Goal: Task Accomplishment & Management: Use online tool/utility

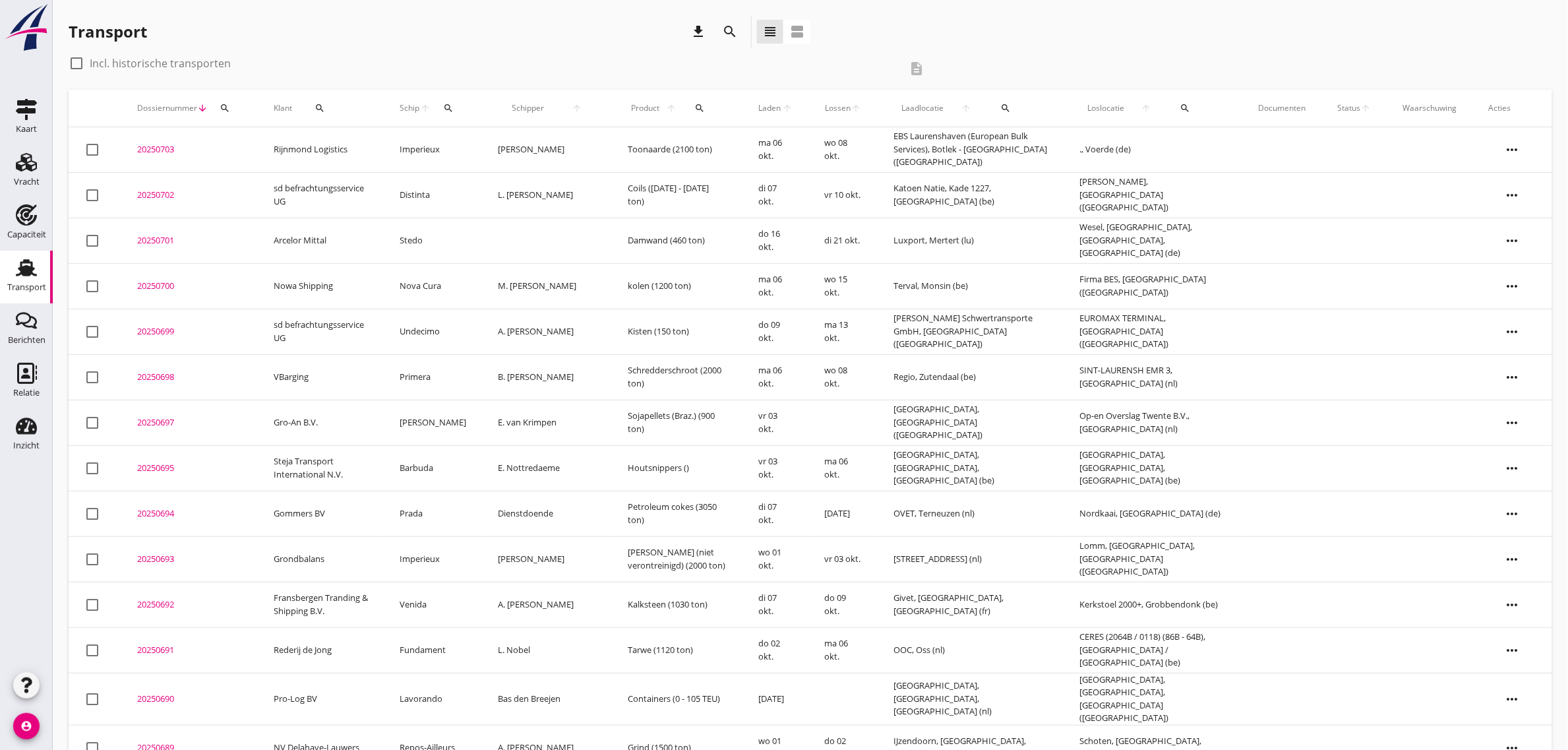
click at [967, 17] on div "Transport download search view_headline view_agenda" at bounding box center [810, 34] width 1483 height 37
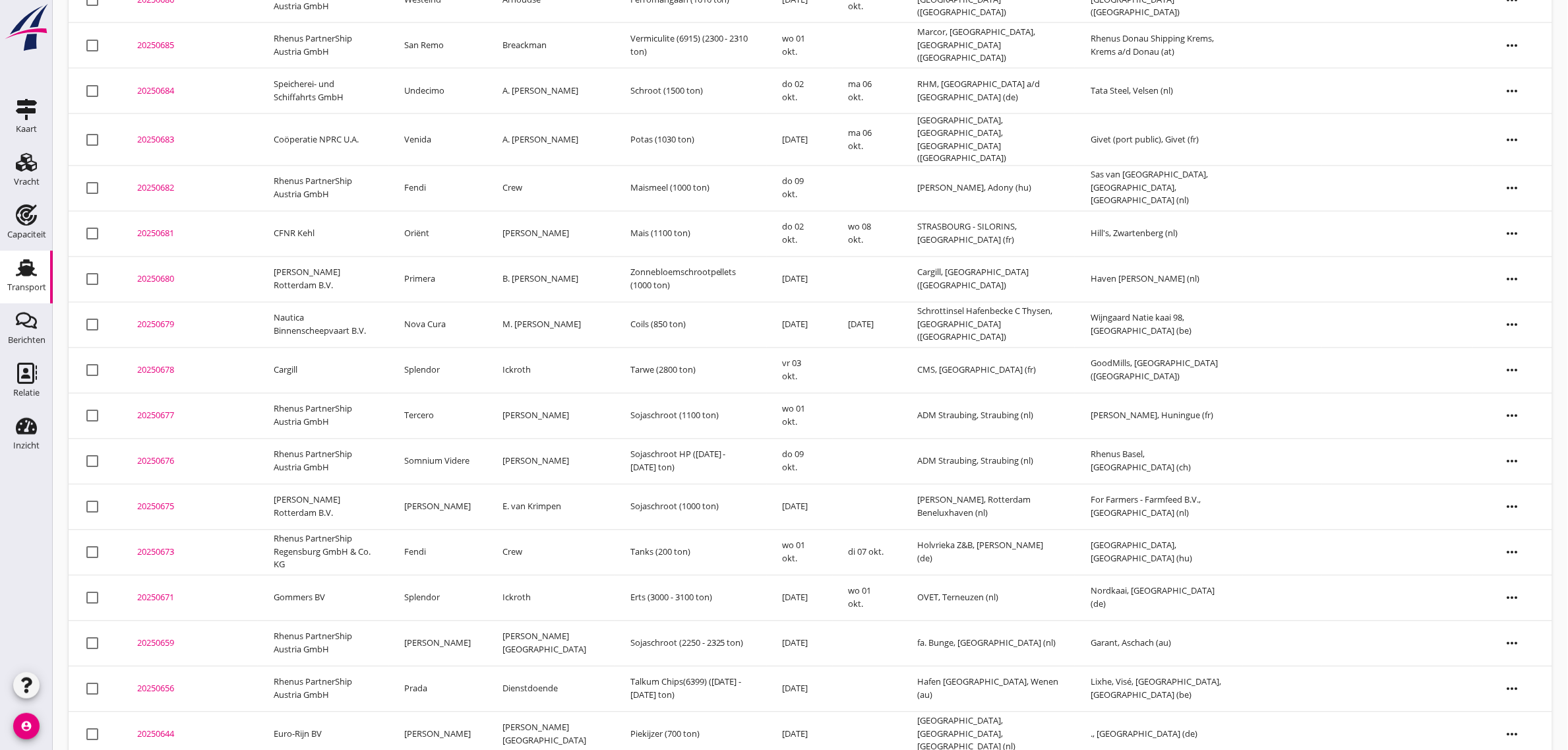
scroll to position [898, 0]
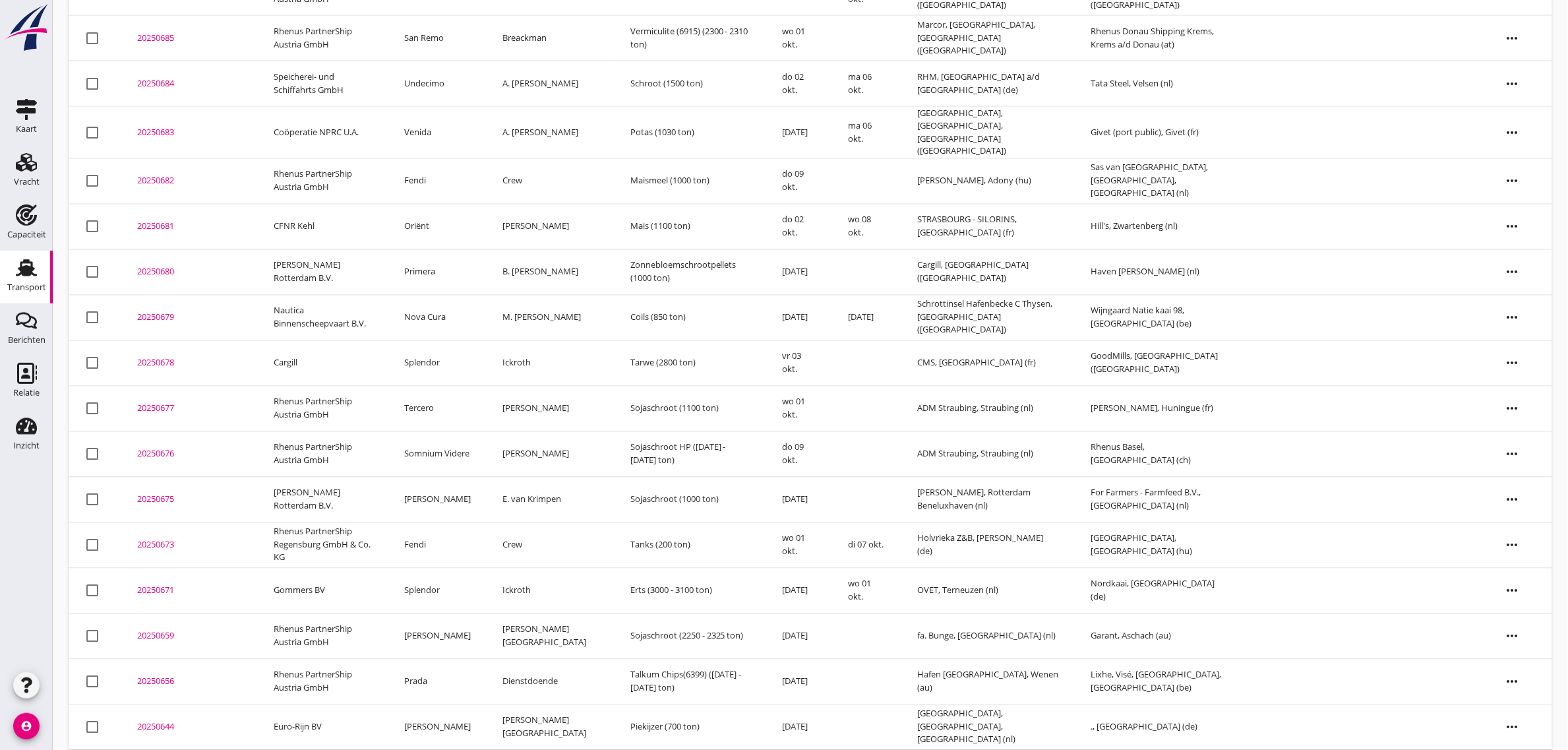
click at [441, 574] on td "Splendor" at bounding box center [439, 590] width 99 height 46
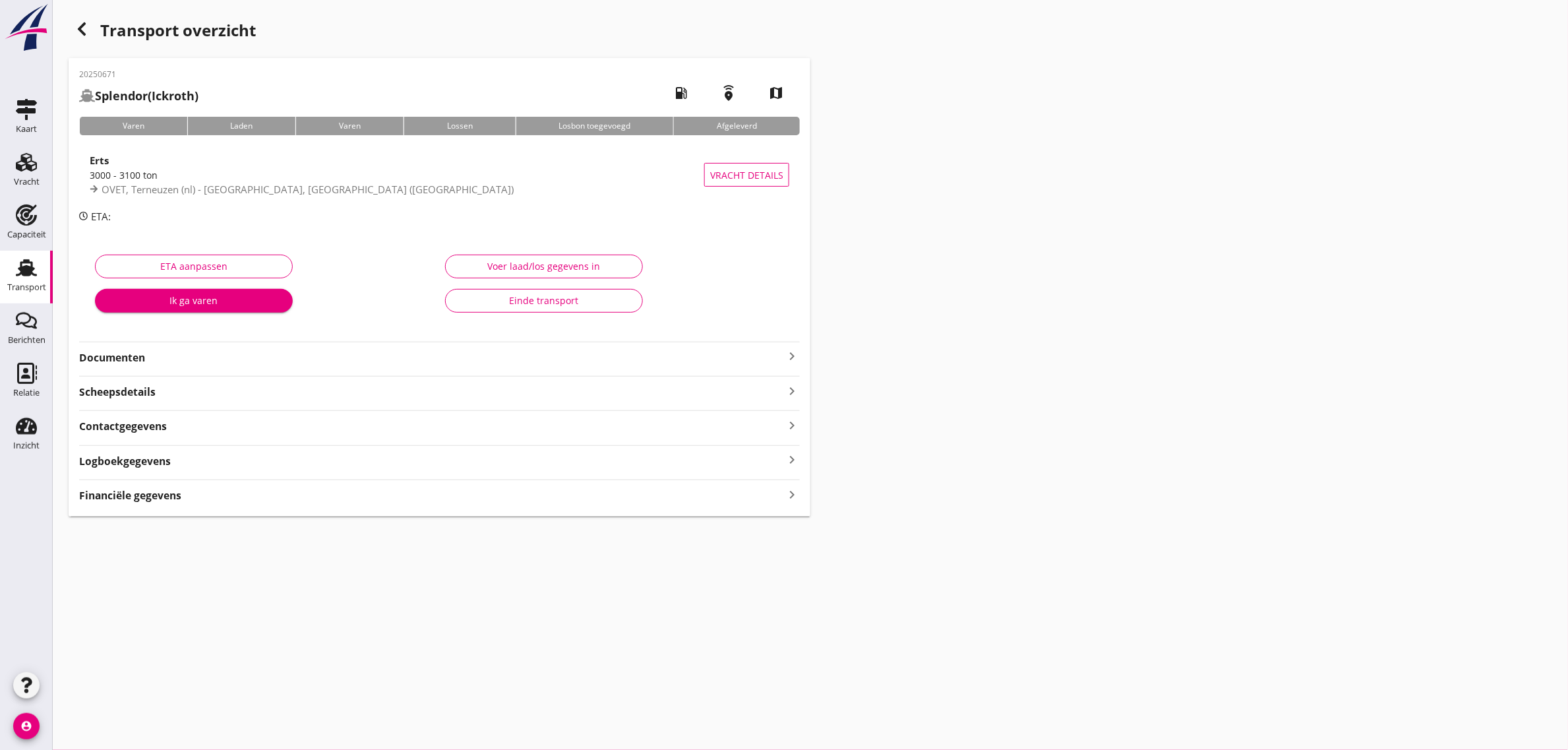
click at [488, 291] on button "Einde transport" at bounding box center [544, 301] width 198 height 24
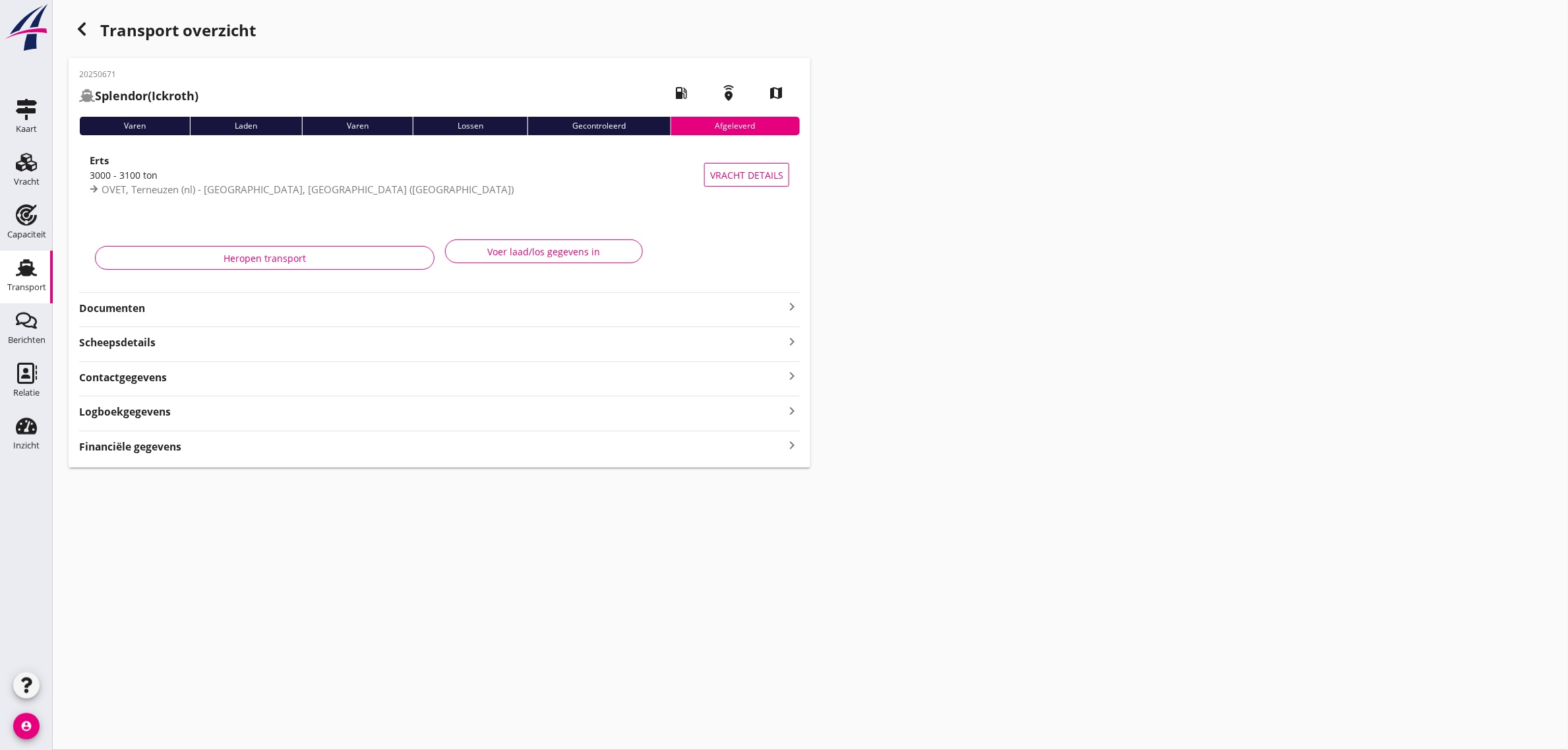
click at [73, 33] on icon "button" at bounding box center [81, 29] width 16 height 16
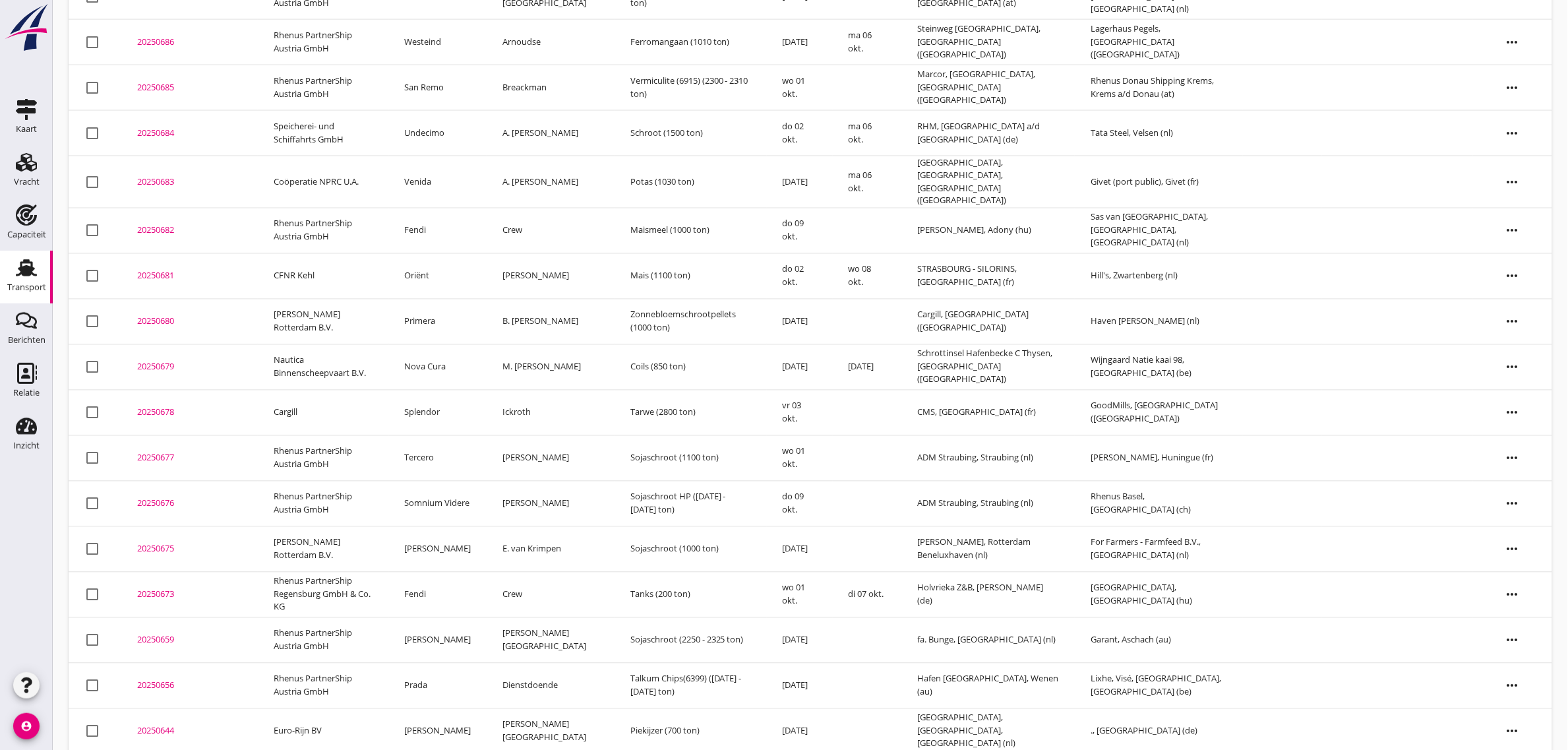
scroll to position [852, 0]
click at [434, 528] on td "[PERSON_NAME]" at bounding box center [439, 545] width 99 height 46
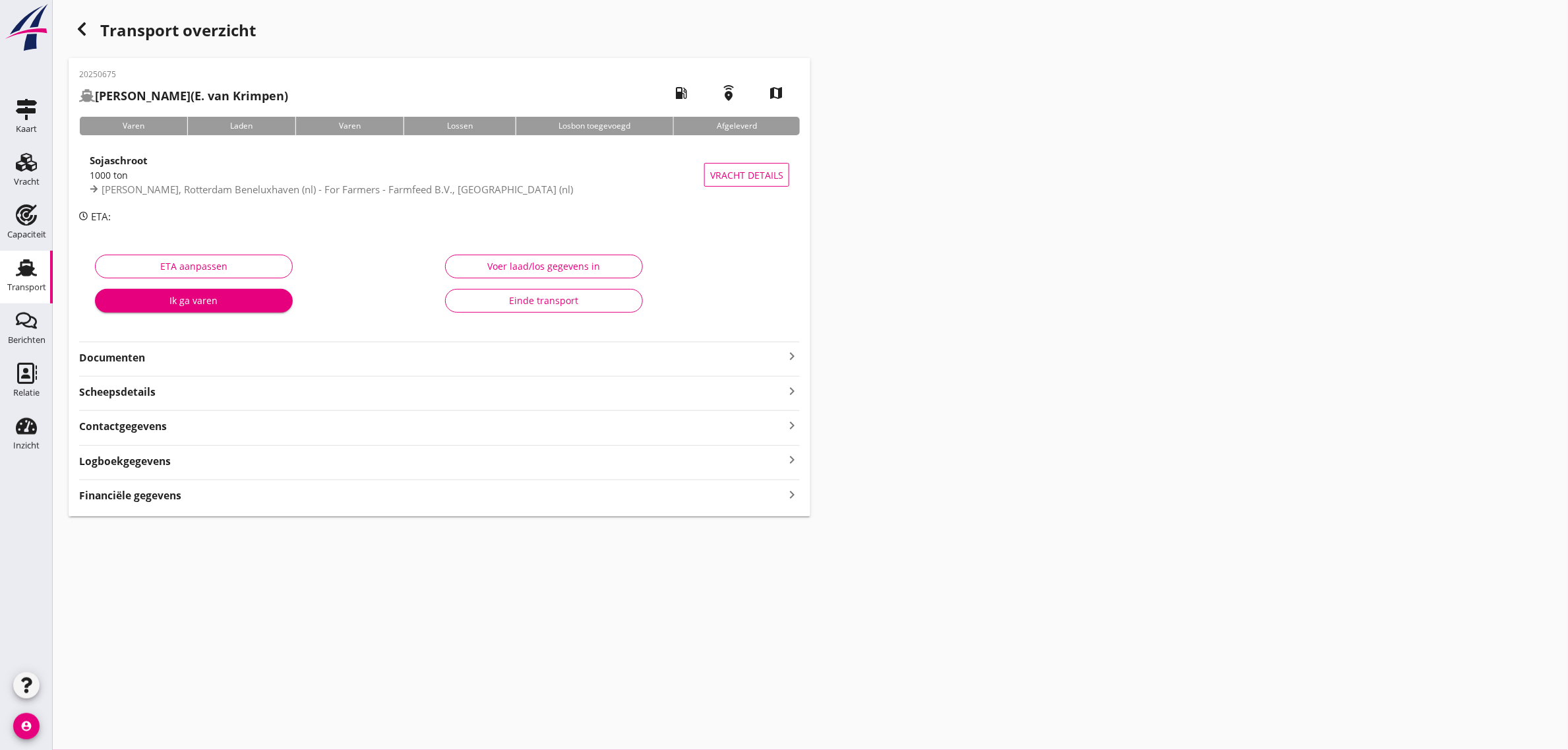
click at [525, 298] on div "Einde transport" at bounding box center [544, 300] width 176 height 14
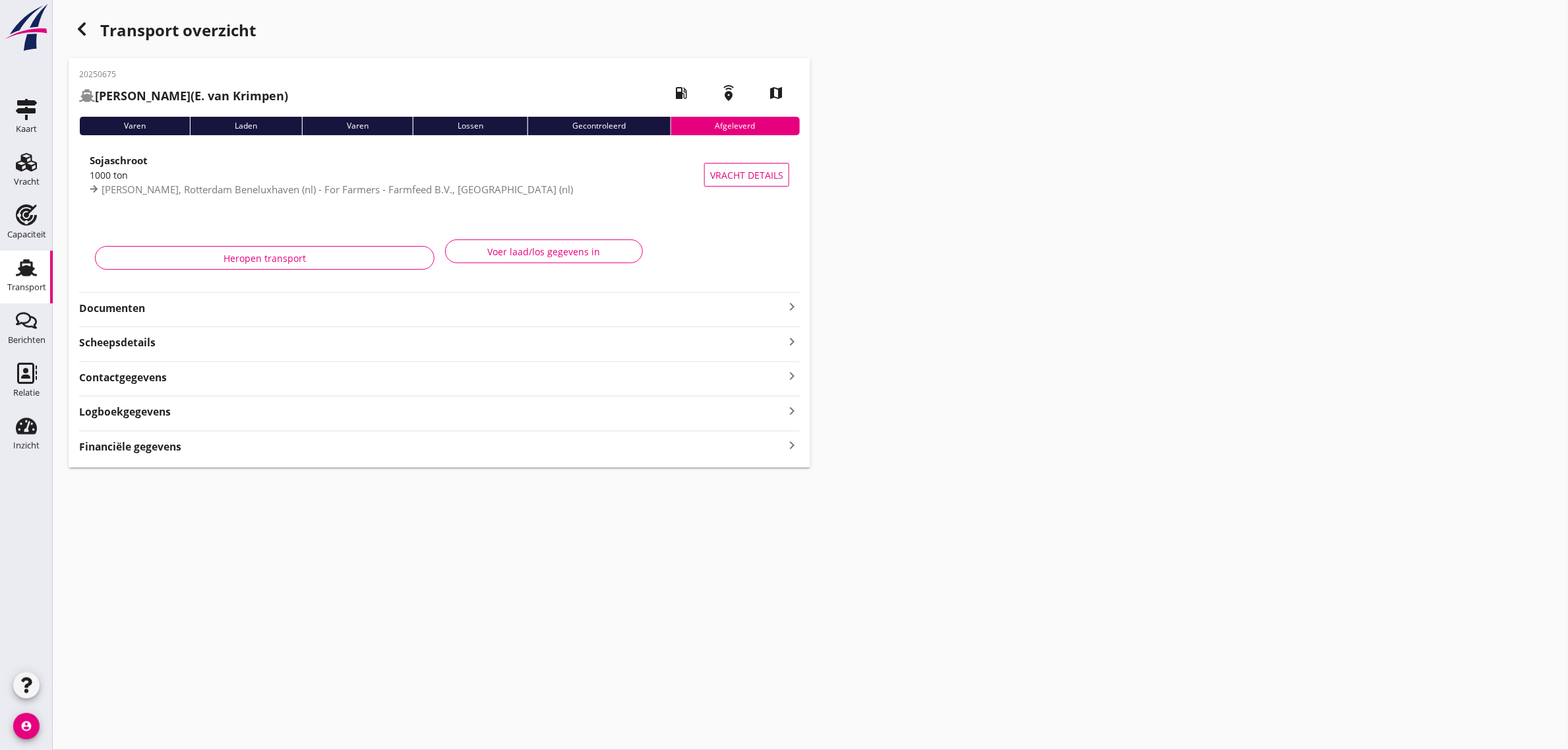
click at [93, 19] on div "Transport overzicht" at bounding box center [440, 32] width 742 height 32
click at [89, 23] on icon "button" at bounding box center [81, 29] width 16 height 16
